Goal: Communication & Community: Ask a question

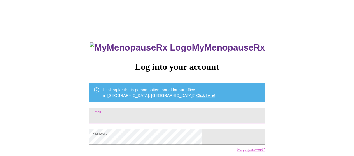
click at [151, 114] on input "Email" at bounding box center [177, 116] width 176 height 16
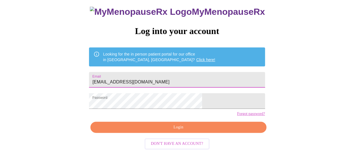
type input "[EMAIL_ADDRESS][DOMAIN_NAME]"
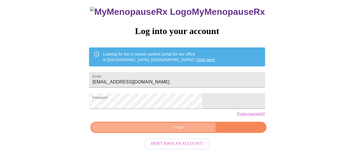
click at [184, 131] on span "Login" at bounding box center [178, 127] width 163 height 7
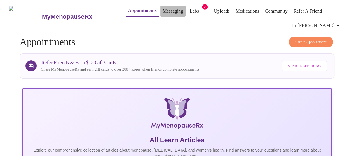
click at [163, 10] on link "Messaging" at bounding box center [173, 11] width 20 height 8
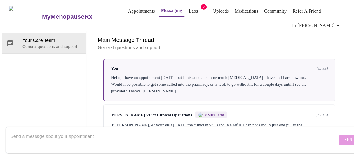
scroll to position [557, 0]
click at [125, 131] on textarea "Send a message about your appointment" at bounding box center [173, 140] width 327 height 18
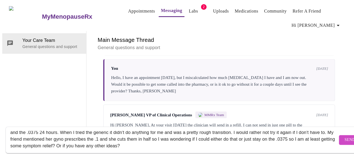
scroll to position [0, 0]
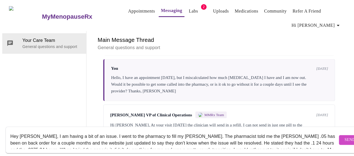
click at [158, 133] on textarea "Hey [PERSON_NAME], I am having a bit of an issue. I went to the pharmacy to fil…" at bounding box center [173, 140] width 327 height 18
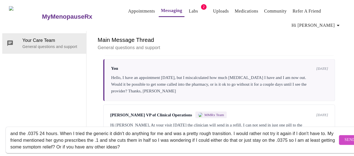
scroll to position [20, 0]
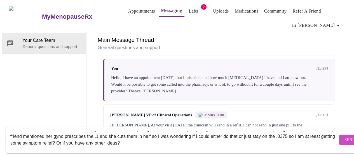
click at [131, 137] on textarea "Hey [PERSON_NAME], I am having a bit of an issue. I went to the pharmacy to fil…" at bounding box center [173, 140] width 327 height 18
click at [196, 137] on textarea "Hey [PERSON_NAME], I am having a bit of an issue. I went to the pharmacy to fil…" at bounding box center [173, 140] width 327 height 18
type textarea "Hey [PERSON_NAME], I am having a bit of an issue. I went to the pharmacy to fil…"
click at [339, 139] on button "Send" at bounding box center [350, 140] width 22 height 10
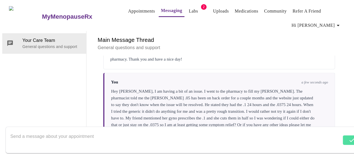
scroll to position [631, 0]
